Goal: Task Accomplishment & Management: Use online tool/utility

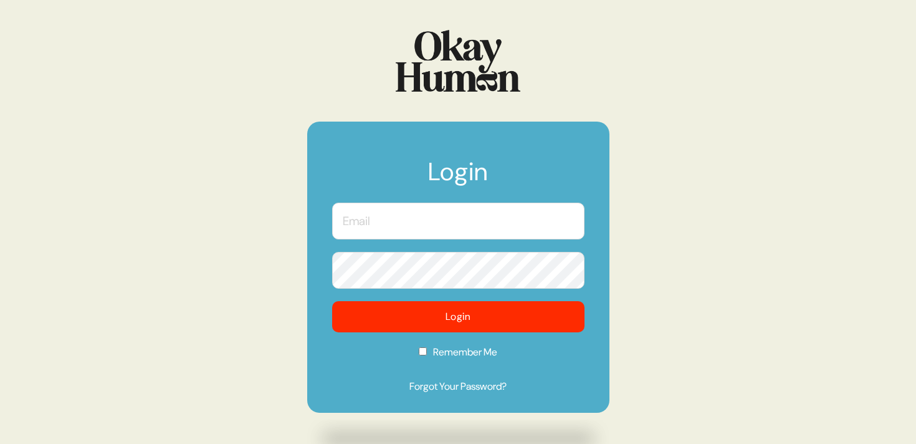
click at [448, 221] on input "text" at bounding box center [458, 221] width 252 height 37
type input "[PERSON_NAME][EMAIL_ADDRESS][DOMAIN_NAME]"
click at [452, 294] on form "Login [PERSON_NAME][EMAIL_ADDRESS][DOMAIN_NAME] Login Remember Me Forgot Your P…" at bounding box center [458, 267] width 302 height 291
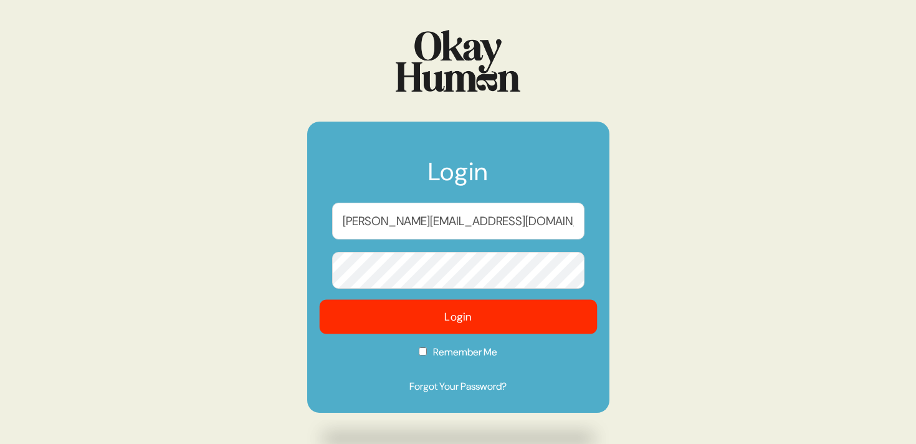
click at [452, 303] on button "Login" at bounding box center [458, 317] width 278 height 34
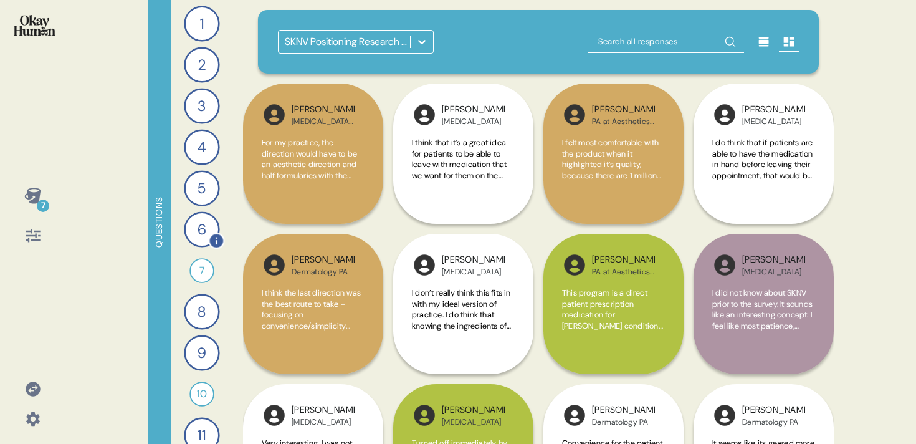
click at [195, 234] on div "6" at bounding box center [202, 229] width 36 height 36
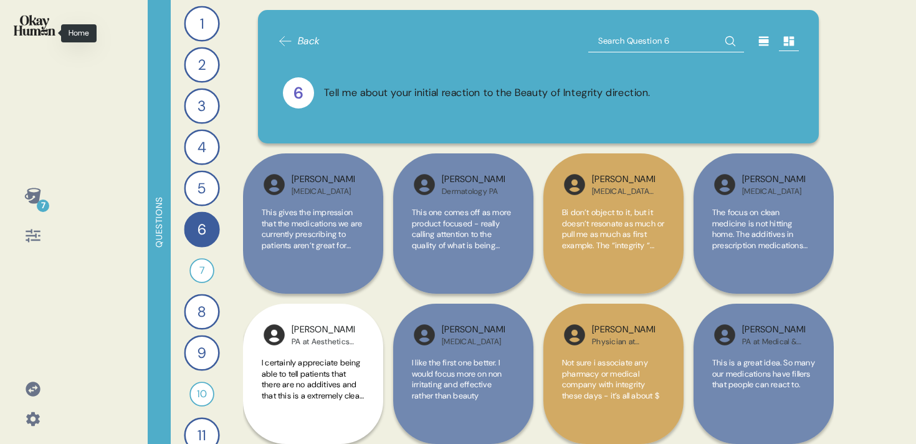
click at [51, 24] on img at bounding box center [35, 25] width 42 height 21
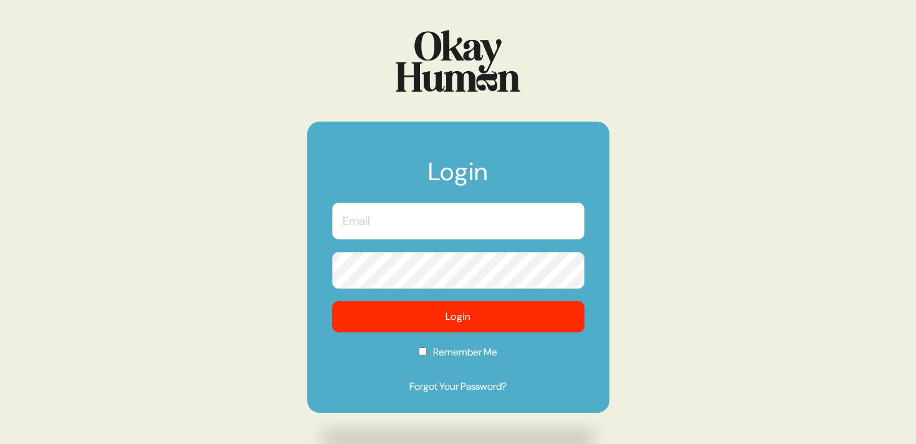
click at [402, 228] on input "text" at bounding box center [458, 221] width 252 height 37
type input "[PERSON_NAME][EMAIL_ADDRESS][DOMAIN_NAME]"
click at [401, 299] on form "Login [PERSON_NAME][EMAIL_ADDRESS][DOMAIN_NAME] Login Remember Me Forgot Your P…" at bounding box center [458, 267] width 302 height 291
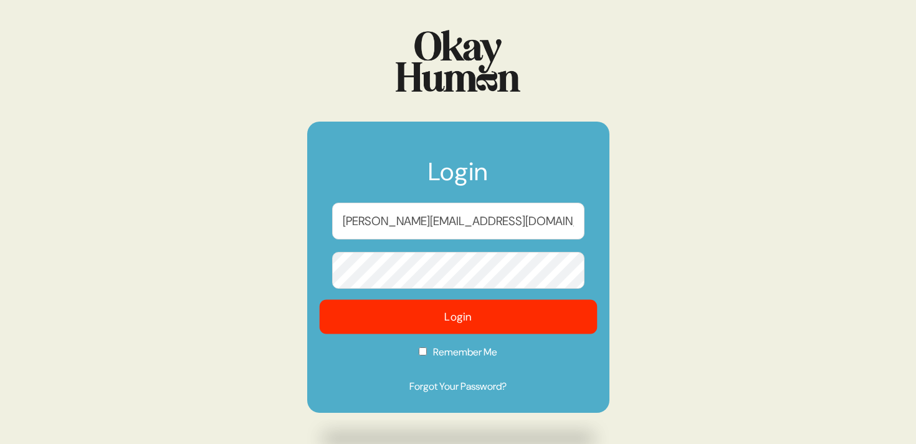
click at [398, 307] on button "Login" at bounding box center [458, 317] width 278 height 34
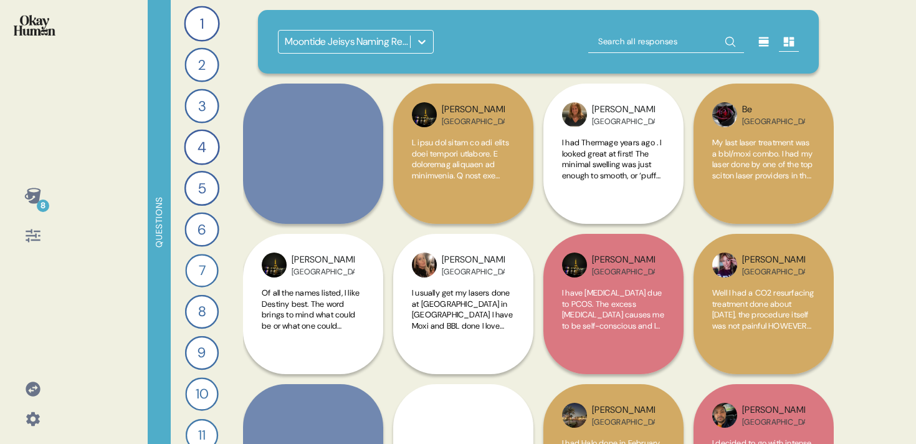
click at [32, 189] on icon at bounding box center [32, 195] width 17 height 17
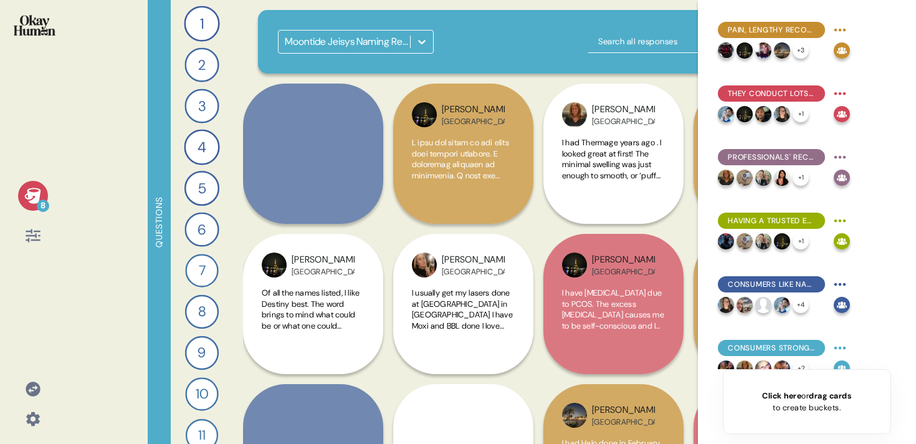
click at [32, 189] on icon at bounding box center [32, 195] width 17 height 17
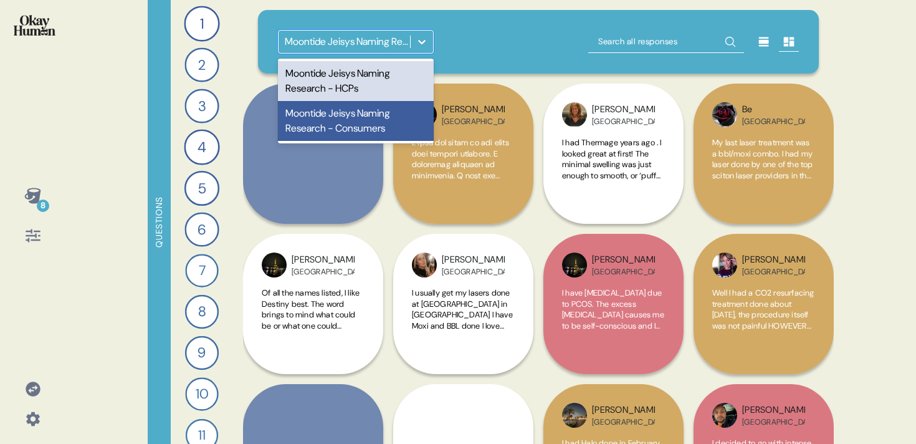
click at [358, 45] on div "Moontide Jeisys Naming Research - Consumers" at bounding box center [348, 41] width 127 height 15
click at [358, 67] on div "Moontide Jeisys Naming Research - HCPs" at bounding box center [356, 81] width 156 height 40
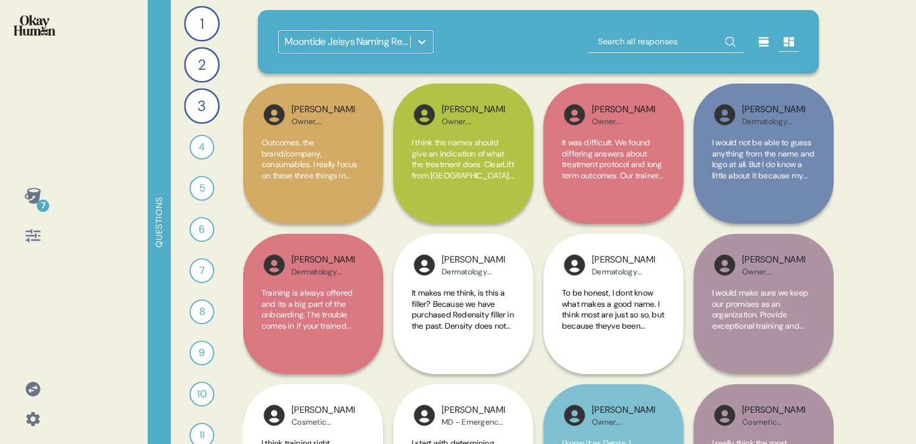
click at [773, 47] on div at bounding box center [764, 42] width 20 height 20
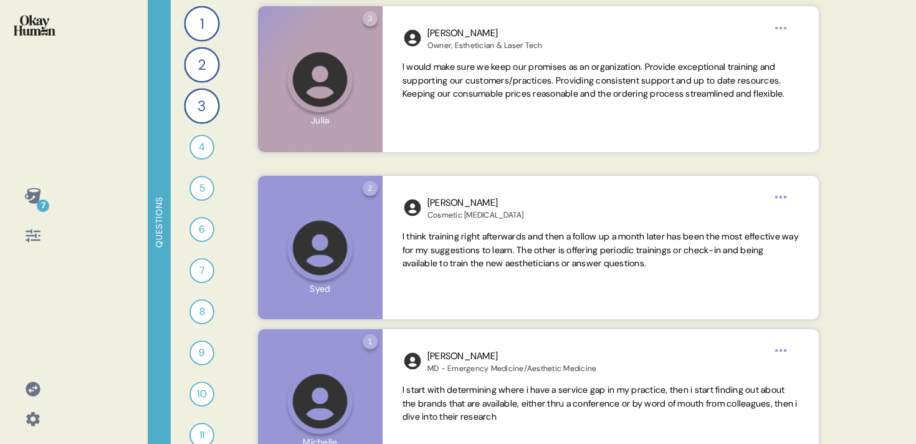
scroll to position [1414, 0]
